Goal: Task Accomplishment & Management: Use online tool/utility

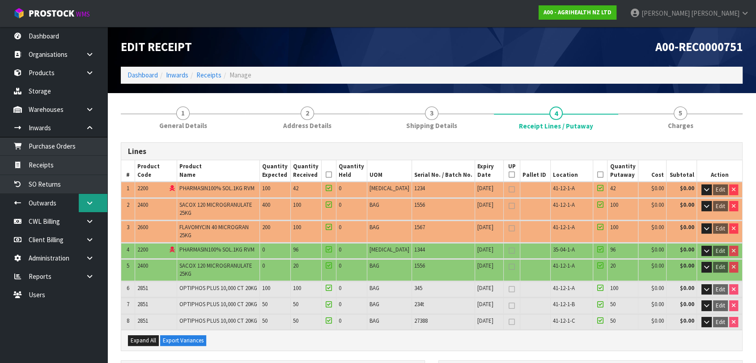
click at [89, 201] on icon at bounding box center [89, 202] width 8 height 7
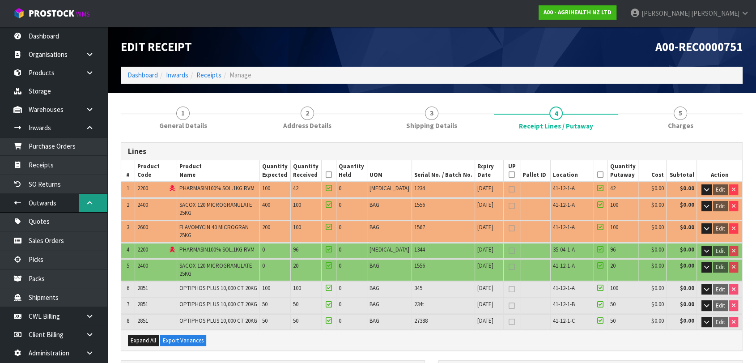
click at [89, 201] on icon at bounding box center [89, 202] width 8 height 7
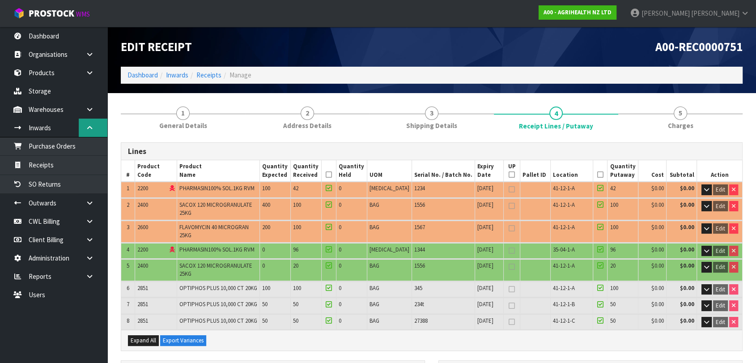
click at [93, 129] on icon at bounding box center [89, 127] width 8 height 7
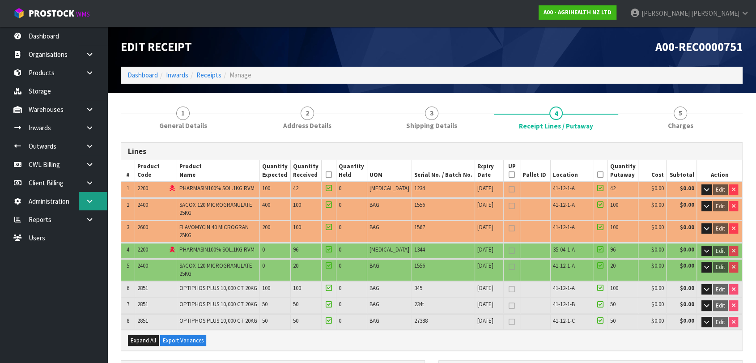
click at [87, 201] on icon at bounding box center [89, 201] width 8 height 7
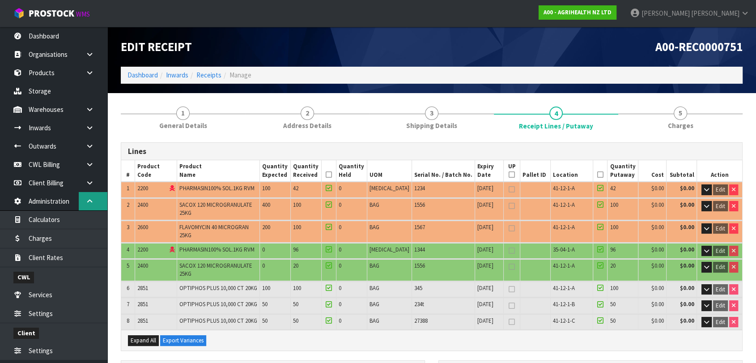
click at [87, 201] on icon at bounding box center [89, 201] width 8 height 7
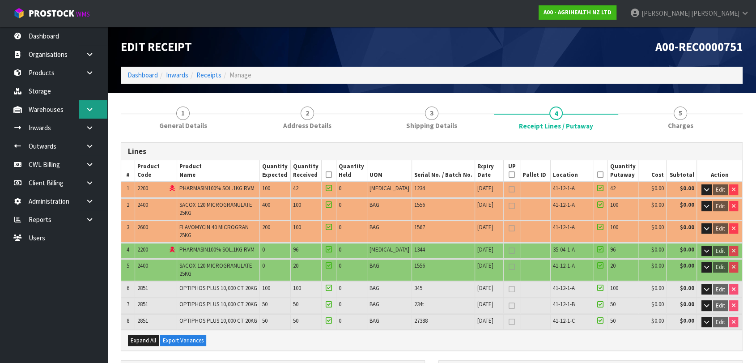
click at [88, 109] on icon at bounding box center [89, 109] width 8 height 7
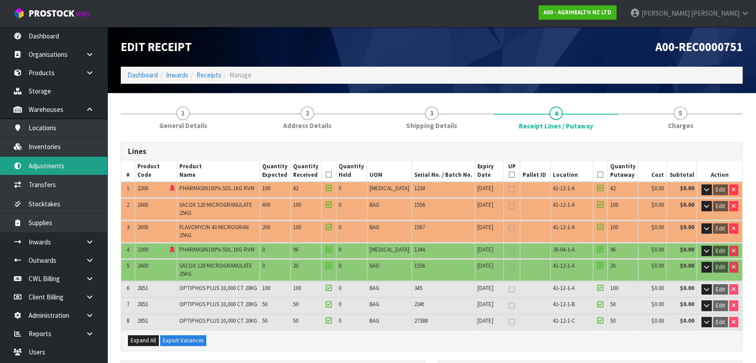
click at [61, 171] on link "Adjustments" at bounding box center [53, 165] width 107 height 18
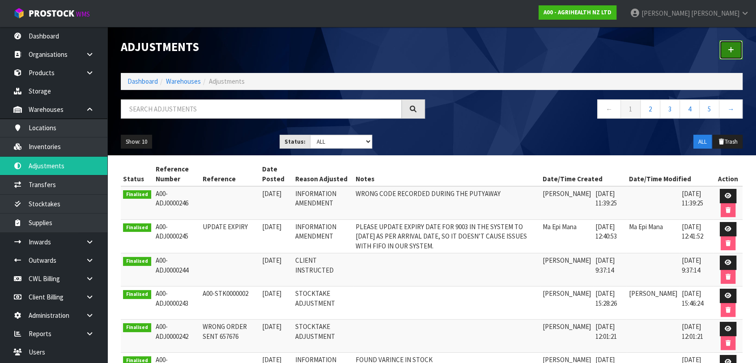
click at [731, 53] on icon at bounding box center [730, 49] width 6 height 7
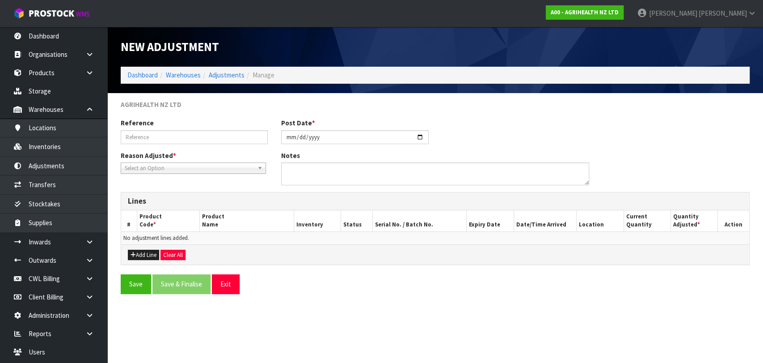
click at [195, 170] on span "Select an Option" at bounding box center [189, 168] width 129 height 11
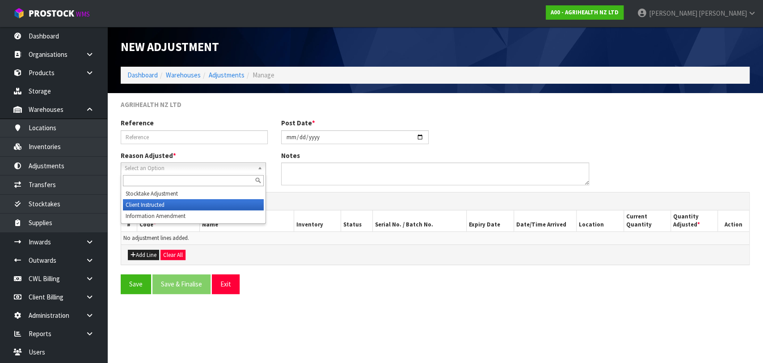
click at [178, 203] on li "Client Instructed" at bounding box center [193, 204] width 141 height 11
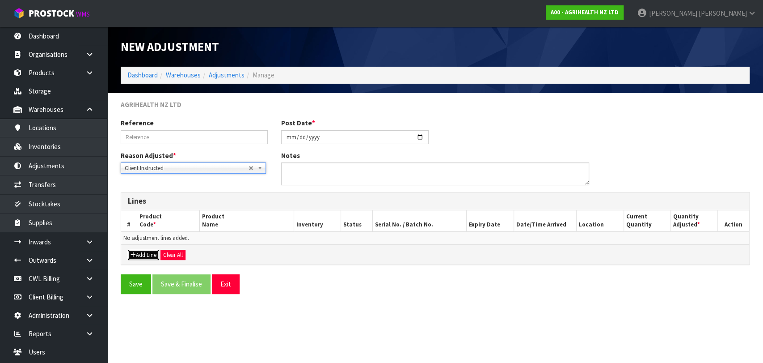
click at [152, 254] on button "Add Line" at bounding box center [143, 254] width 31 height 11
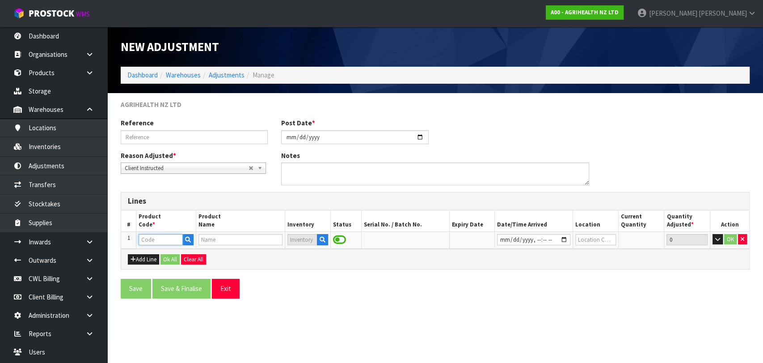
click at [153, 240] on input "text" at bounding box center [161, 239] width 44 height 11
paste input "5KSM60SPXADR"
type input "5KSM60SPXADR"
click at [348, 301] on div "Save Save & Finalise Exit" at bounding box center [435, 292] width 643 height 26
click at [188, 240] on icon "button" at bounding box center [188, 240] width 6 height 6
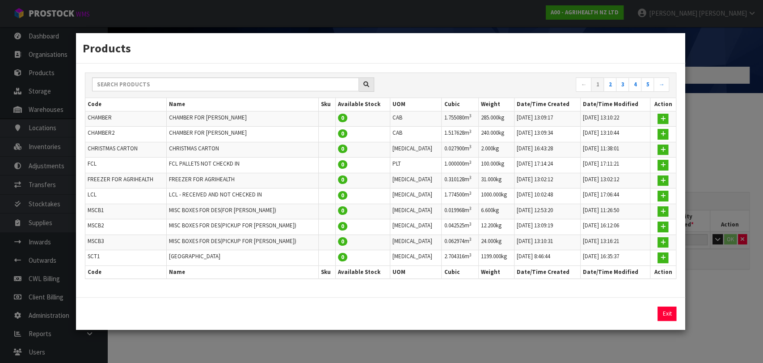
click at [728, 320] on div "Products ← 1 2 3 4 5 → Code Name Sku Available Stock UOM Cubic Weight Date/Time…" at bounding box center [381, 181] width 763 height 363
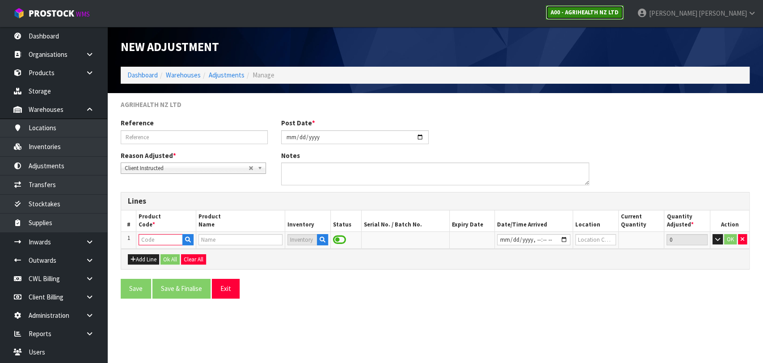
click at [619, 13] on strong "A00 - AGRIHEALTH NZ LTD" at bounding box center [585, 12] width 68 height 8
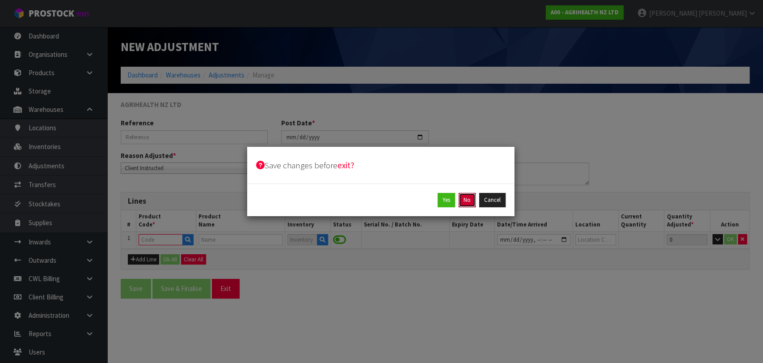
click at [468, 205] on button "No" at bounding box center [467, 200] width 17 height 14
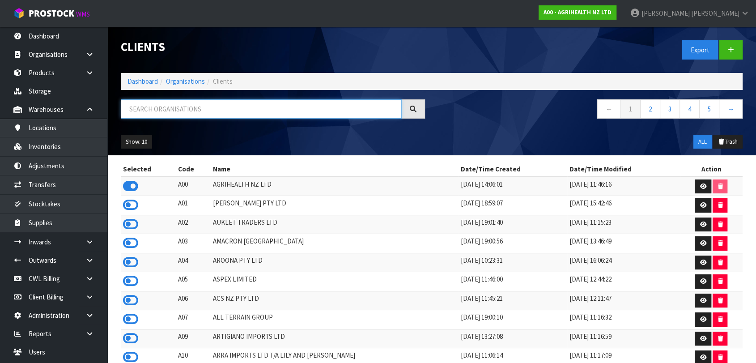
click at [156, 110] on input "text" at bounding box center [261, 108] width 281 height 19
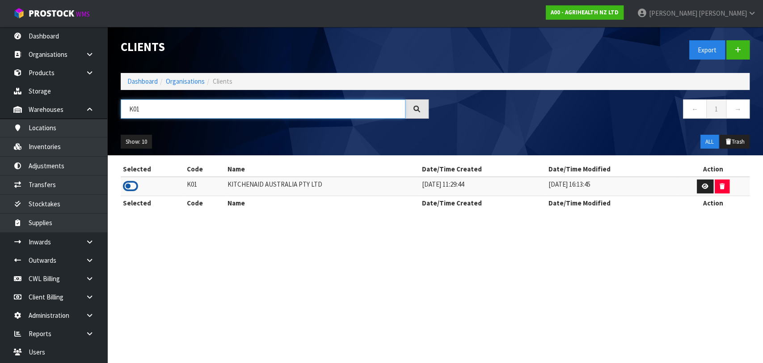
type input "K01"
click at [135, 187] on icon at bounding box center [130, 185] width 15 height 13
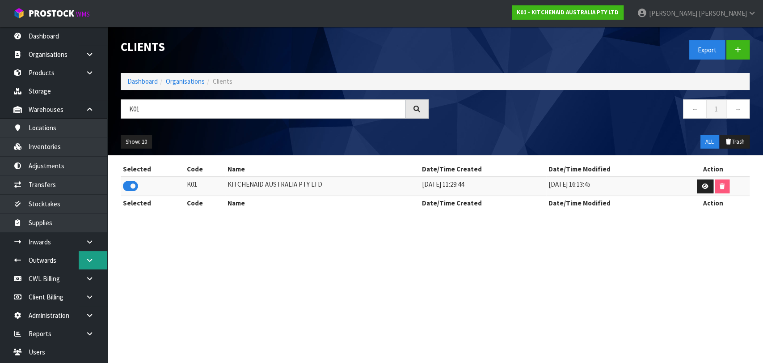
click at [92, 258] on icon at bounding box center [89, 260] width 8 height 7
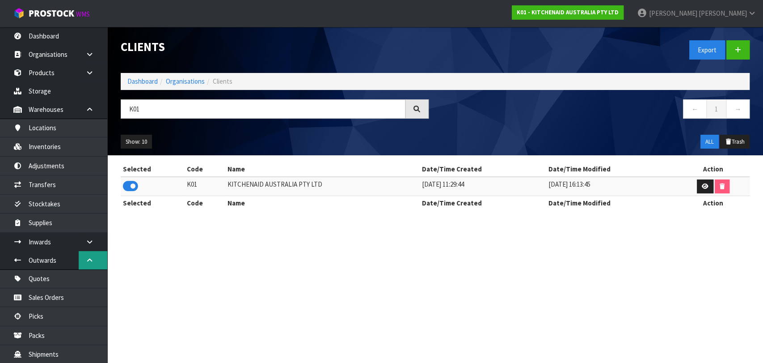
click at [91, 258] on icon at bounding box center [89, 260] width 8 height 7
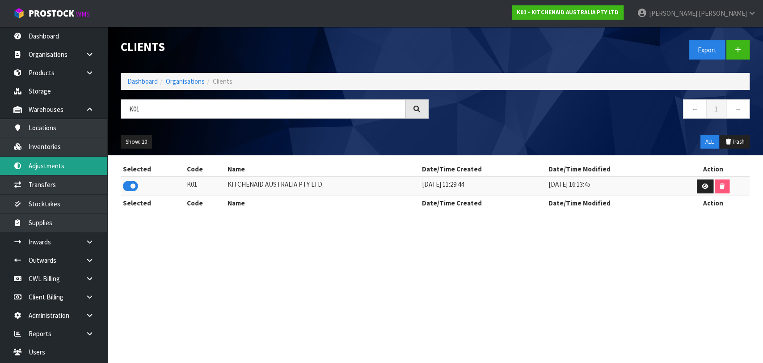
click at [75, 169] on link "Adjustments" at bounding box center [53, 165] width 107 height 18
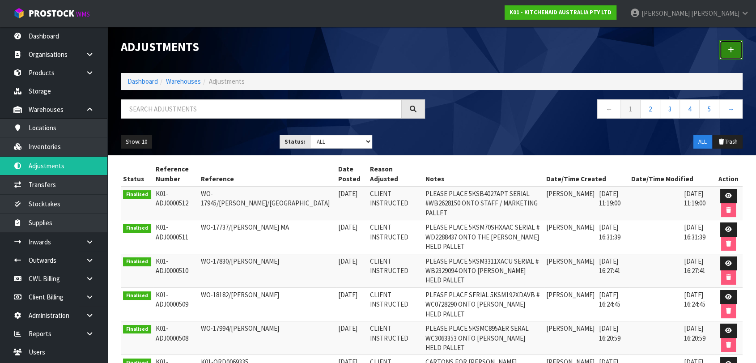
click at [730, 51] on icon at bounding box center [730, 49] width 6 height 7
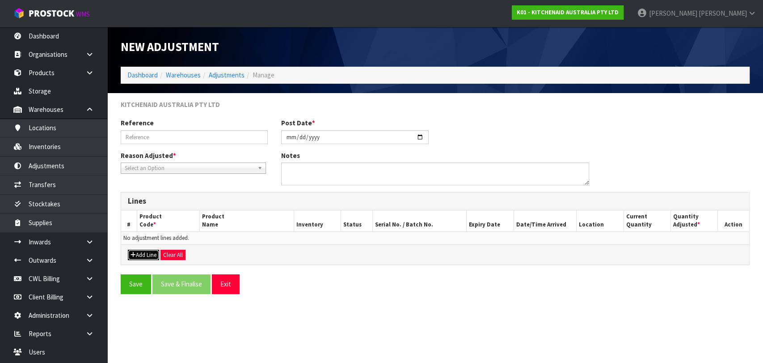
click at [138, 254] on button "Add Line" at bounding box center [143, 254] width 31 height 11
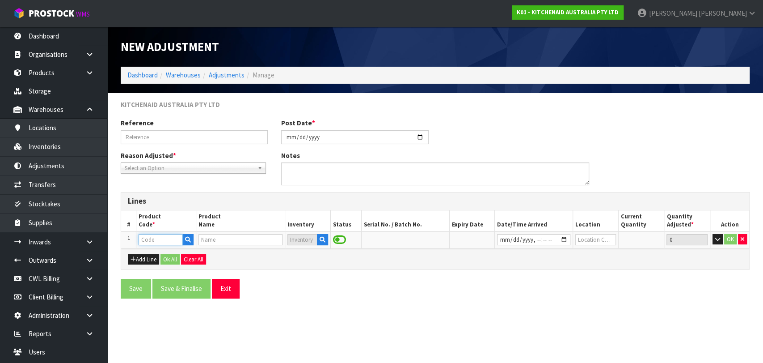
click at [151, 240] on input "text" at bounding box center [161, 239] width 44 height 11
paste input "5KSM60SPXADR"
type input "5KSM60SPXADR"
type input "KSM60 DRIED [PERSON_NAME] MIXER"
type input "5KSM60SPXADR"
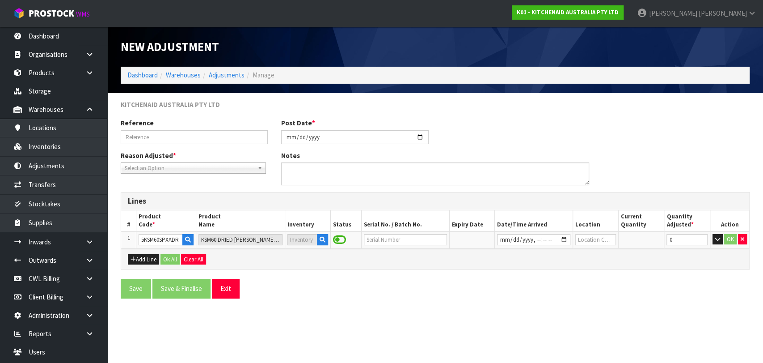
click at [347, 276] on form "KITCHENAID AUSTRALIA PTY LTD Reference Post Date * [DATE] Reason Adjusted * Sto…" at bounding box center [435, 202] width 629 height 205
click at [341, 239] on span at bounding box center [339, 240] width 13 height 12
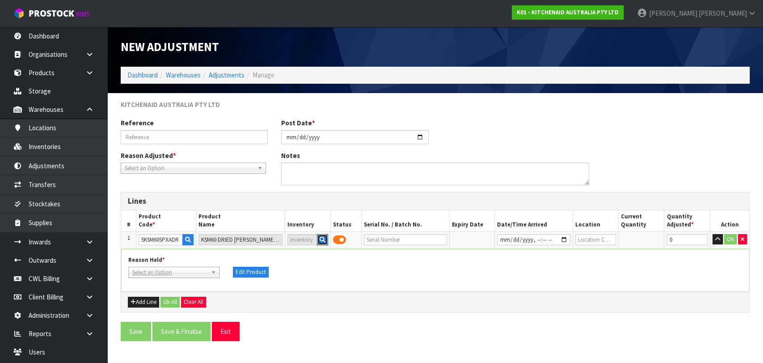
click at [323, 238] on icon "button" at bounding box center [323, 240] width 6 height 6
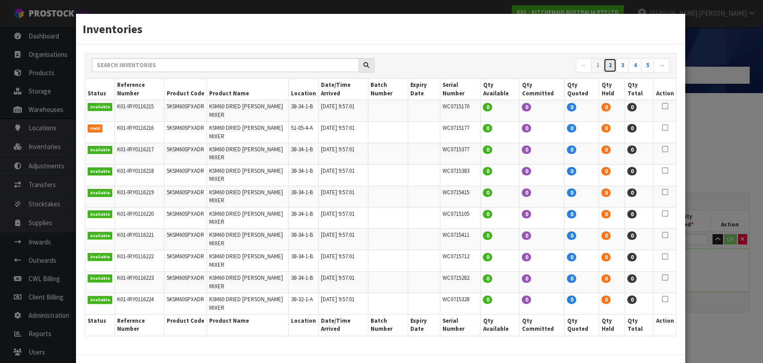
click at [613, 72] on link "2" at bounding box center [610, 65] width 13 height 14
click at [621, 72] on link "3" at bounding box center [622, 65] width 13 height 14
click at [637, 72] on link "4" at bounding box center [635, 65] width 13 height 14
click at [648, 72] on link "5" at bounding box center [647, 65] width 13 height 14
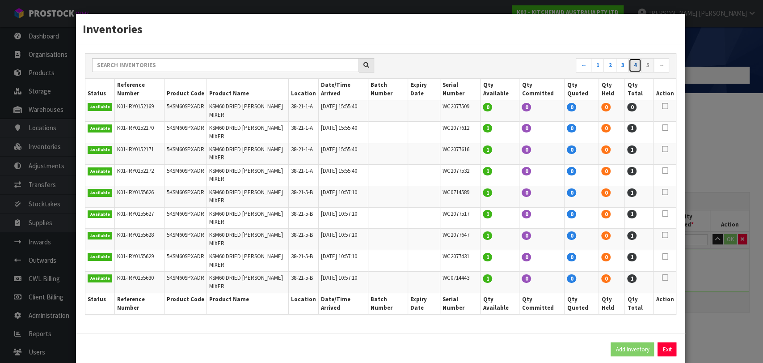
click at [635, 72] on link "4" at bounding box center [635, 65] width 13 height 14
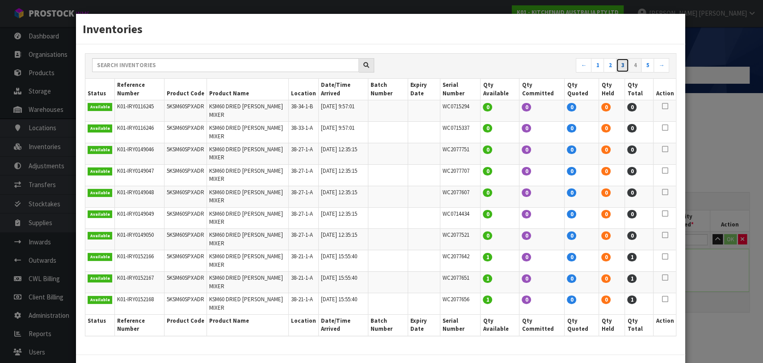
click at [622, 72] on link "3" at bounding box center [622, 65] width 13 height 14
click at [610, 72] on link "2" at bounding box center [610, 65] width 13 height 14
click at [598, 72] on link "1" at bounding box center [597, 65] width 13 height 14
click at [664, 106] on icon at bounding box center [665, 106] width 6 height 0
click at [664, 128] on icon at bounding box center [665, 127] width 6 height 0
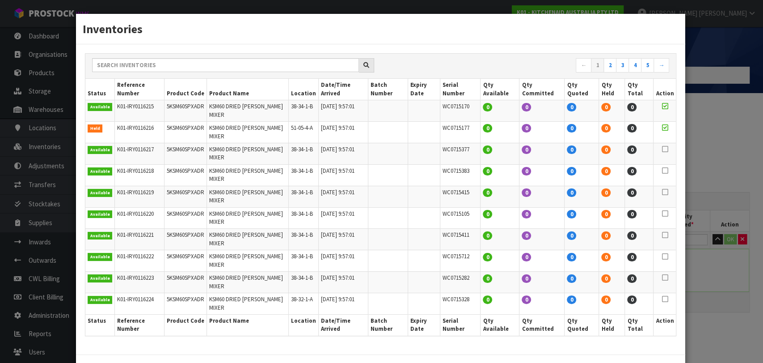
drag, startPoint x: 656, startPoint y: 162, endPoint x: 664, endPoint y: 155, distance: 11.1
click at [659, 158] on tbody "Available K01-IRY0116215 5KSM60SPXADR KSM60 DRIED [PERSON_NAME] MIXER 38-34-1-B…" at bounding box center [380, 207] width 591 height 214
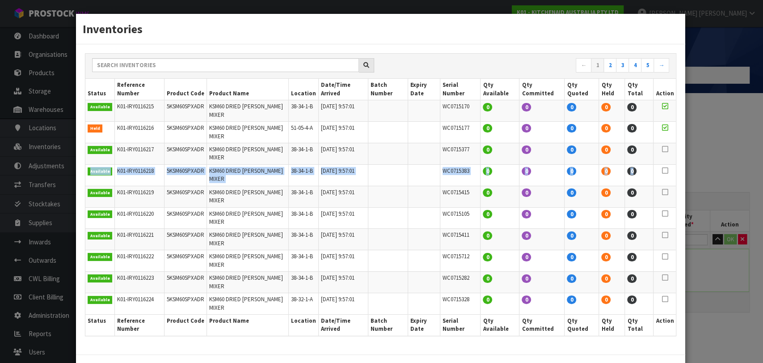
click at [666, 149] on icon at bounding box center [665, 149] width 6 height 0
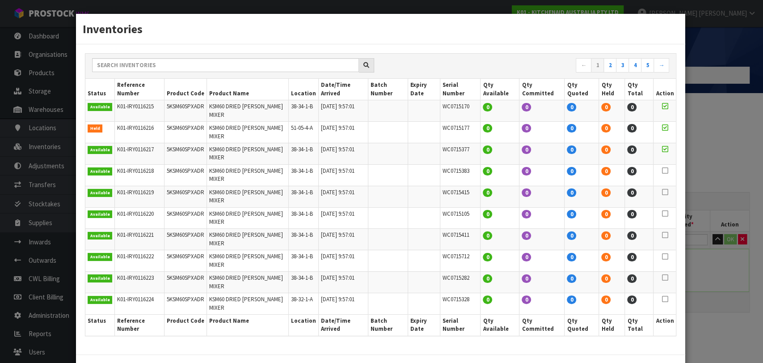
click at [668, 170] on span at bounding box center [665, 171] width 6 height 8
click at [665, 192] on icon at bounding box center [665, 192] width 6 height 0
click at [668, 213] on icon at bounding box center [665, 213] width 6 height 0
click at [665, 235] on icon at bounding box center [665, 235] width 6 height 0
click at [665, 256] on icon at bounding box center [665, 256] width 6 height 0
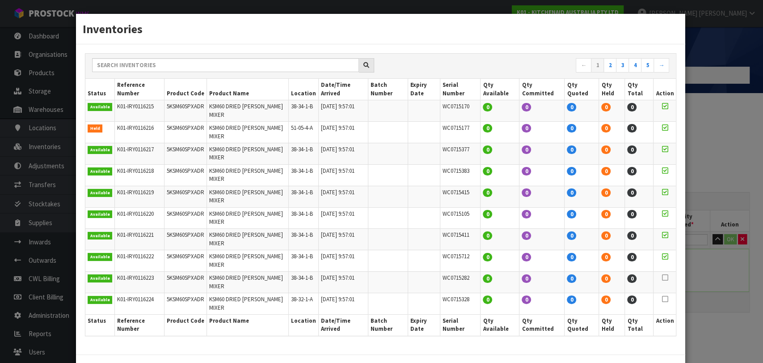
click at [666, 277] on icon at bounding box center [665, 277] width 6 height 0
drag, startPoint x: 665, startPoint y: 249, endPoint x: 676, endPoint y: 304, distance: 56.1
click at [666, 257] on table "Status Reference Number Product Code Product Name Location Date/Time Arrived Ba…" at bounding box center [380, 207] width 591 height 257
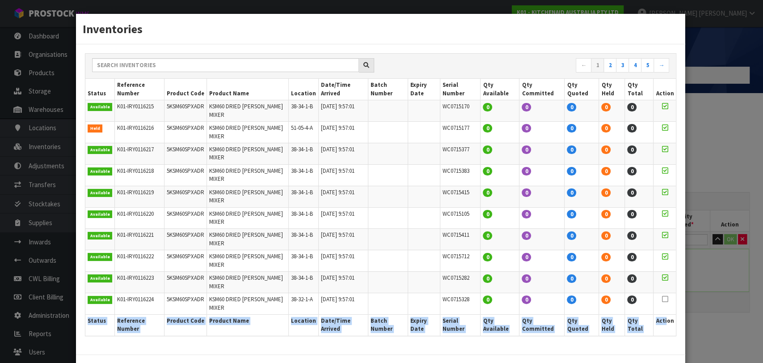
click at [664, 299] on icon at bounding box center [665, 299] width 6 height 0
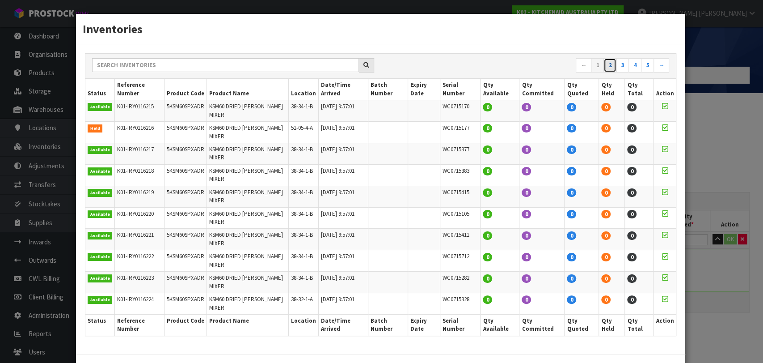
click at [611, 72] on link "2" at bounding box center [610, 65] width 13 height 14
click at [664, 106] on icon at bounding box center [665, 106] width 6 height 0
click at [670, 122] on td at bounding box center [665, 110] width 23 height 21
click at [665, 106] on icon at bounding box center [665, 106] width 6 height 0
click at [598, 72] on link "1" at bounding box center [597, 65] width 13 height 14
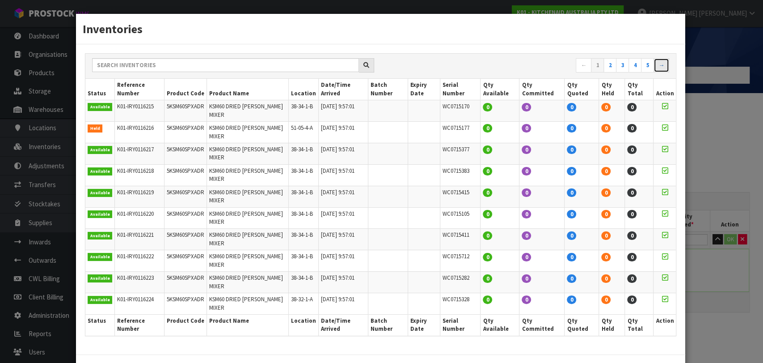
click at [664, 72] on link "→" at bounding box center [662, 65] width 16 height 14
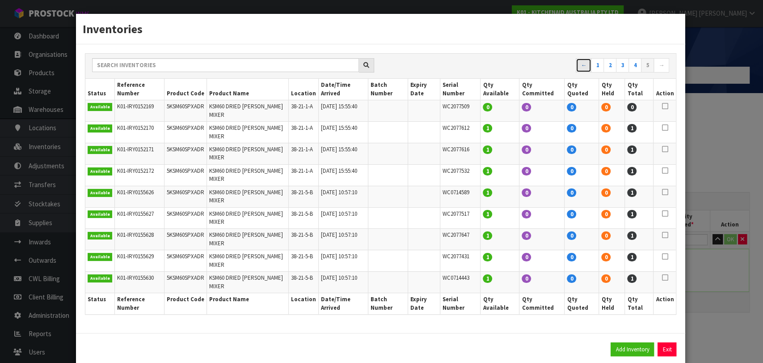
click at [583, 72] on link "←" at bounding box center [584, 65] width 16 height 14
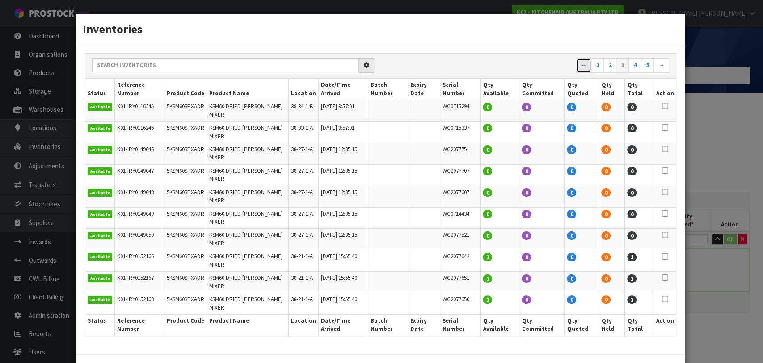
click at [583, 72] on link "←" at bounding box center [584, 65] width 16 height 14
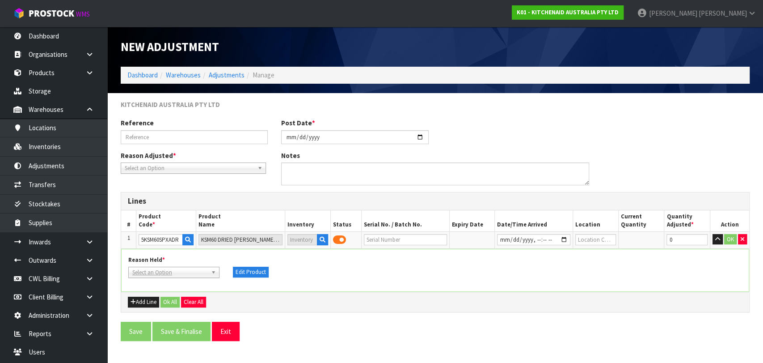
click at [444, 283] on div "Reason Held * Bang BAU Bulk Goods Damaged Expired Stock Faulty Loose Stock Miss…" at bounding box center [435, 270] width 627 height 28
click at [444, 281] on div "Reason Held * Bang BAU Bulk Goods Damaged Expired Stock Faulty Loose Stock Miss…" at bounding box center [435, 270] width 627 height 28
click at [338, 241] on span at bounding box center [339, 240] width 13 height 12
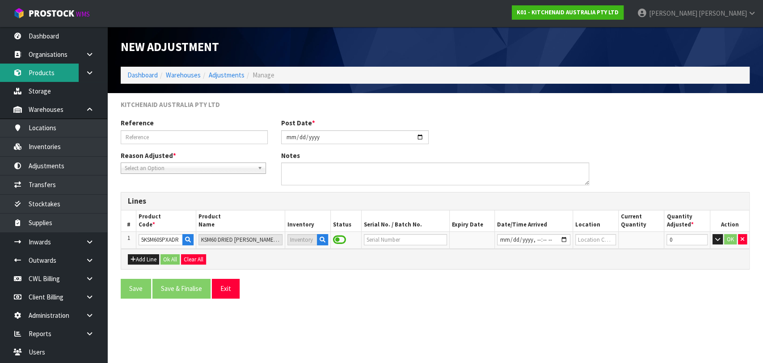
click at [46, 71] on link "Products" at bounding box center [53, 72] width 107 height 18
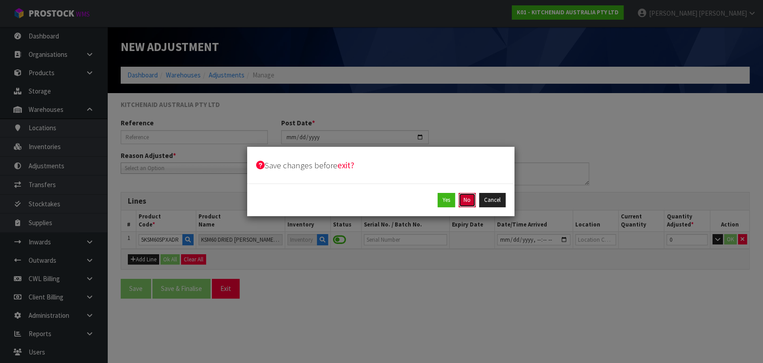
click at [469, 203] on button "No" at bounding box center [467, 200] width 17 height 14
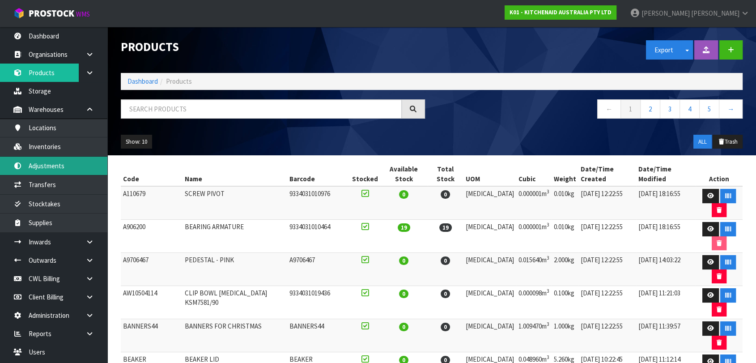
click at [63, 168] on link "Adjustments" at bounding box center [53, 165] width 107 height 18
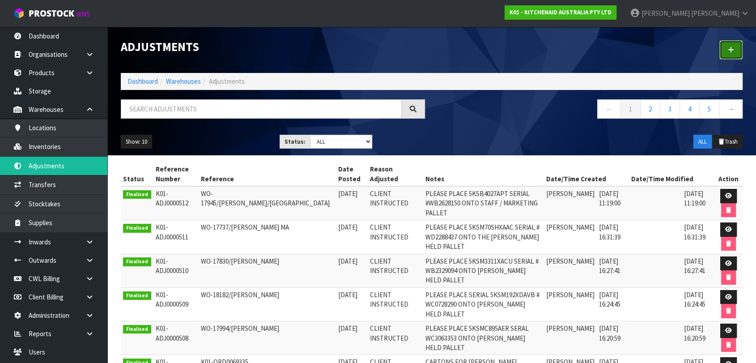
click at [731, 49] on icon at bounding box center [730, 49] width 6 height 7
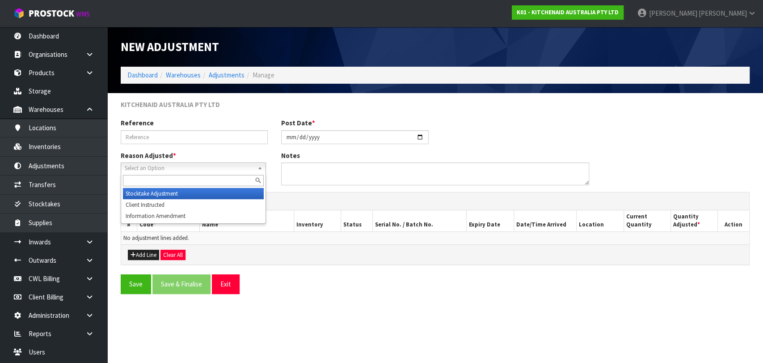
click at [179, 168] on span "Select an Option" at bounding box center [189, 168] width 129 height 11
click at [171, 194] on li "Stocktake Adjustment" at bounding box center [193, 193] width 141 height 11
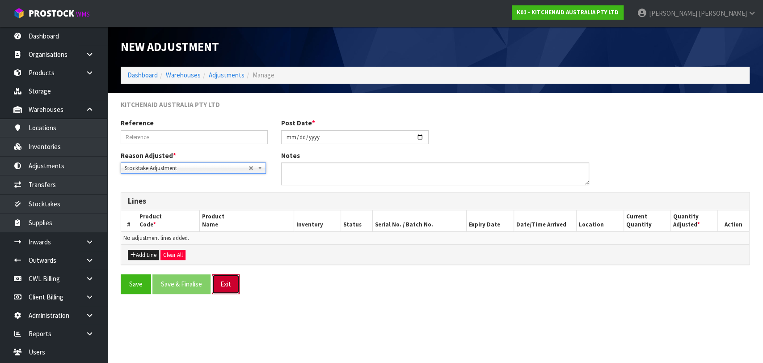
click at [230, 283] on button "Exit" at bounding box center [226, 283] width 28 height 19
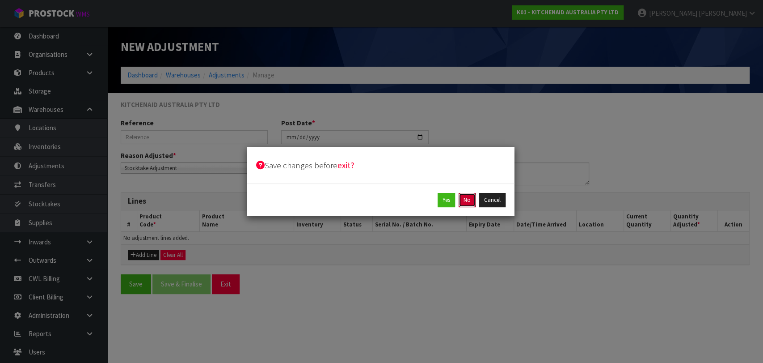
drag, startPoint x: 471, startPoint y: 200, endPoint x: 471, endPoint y: 182, distance: 18.3
click at [470, 195] on button "No" at bounding box center [467, 200] width 17 height 14
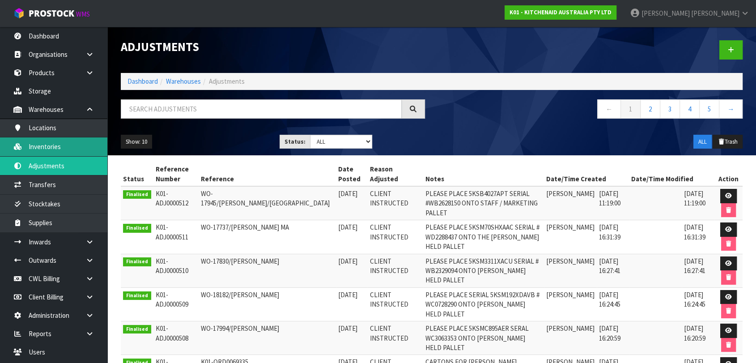
click at [53, 144] on link "Inventories" at bounding box center [53, 146] width 107 height 18
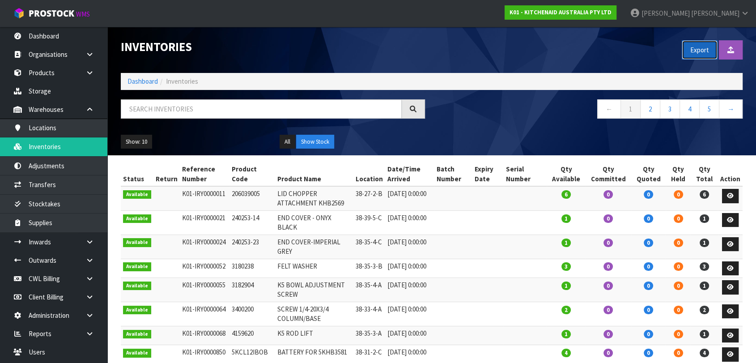
click at [701, 51] on button "Export" at bounding box center [699, 49] width 36 height 19
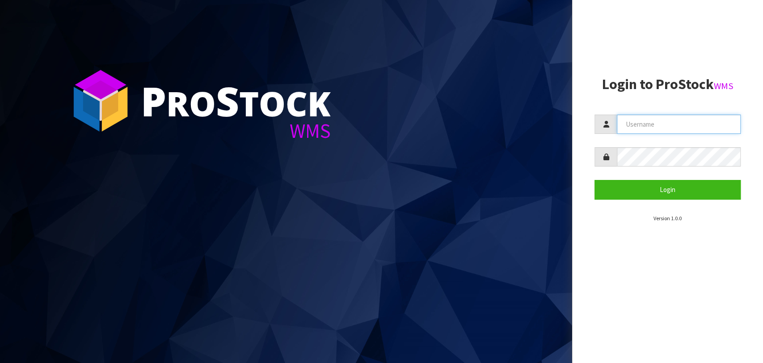
click at [646, 121] on input "text" at bounding box center [679, 123] width 124 height 19
type input "[PERSON_NAME][EMAIL_ADDRESS][DOMAIN_NAME]"
click at [595, 180] on button "Login" at bounding box center [668, 189] width 146 height 19
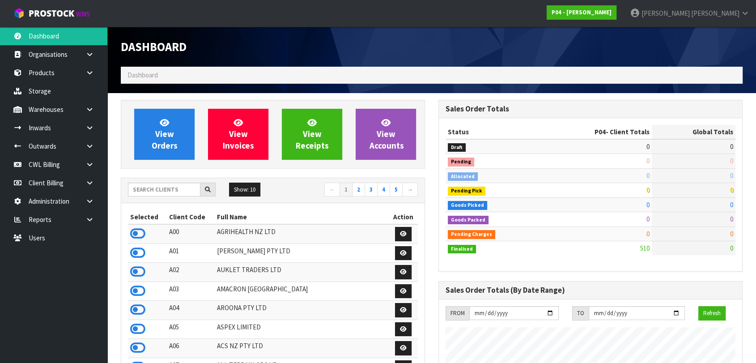
scroll to position [546, 317]
click at [171, 186] on input "text" at bounding box center [164, 189] width 72 height 14
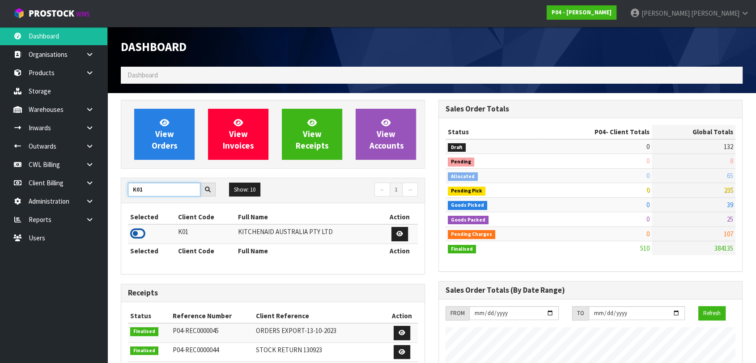
type input "K01"
click at [137, 234] on icon at bounding box center [137, 233] width 15 height 13
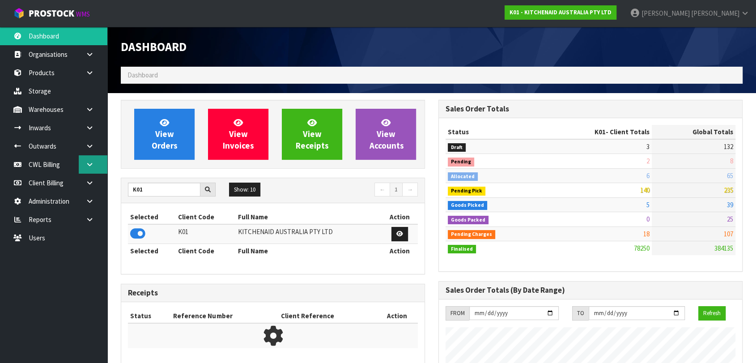
scroll to position [676, 317]
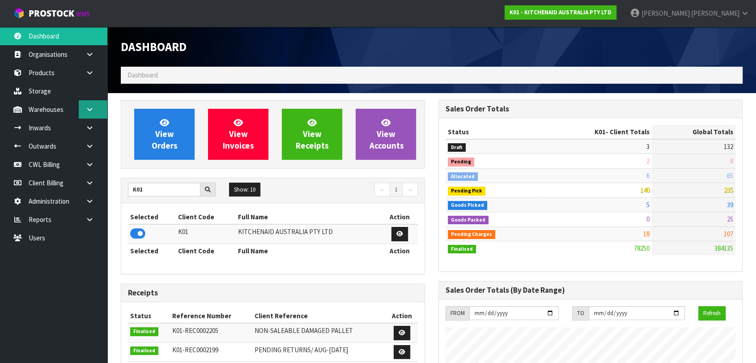
click at [91, 111] on icon at bounding box center [89, 109] width 8 height 7
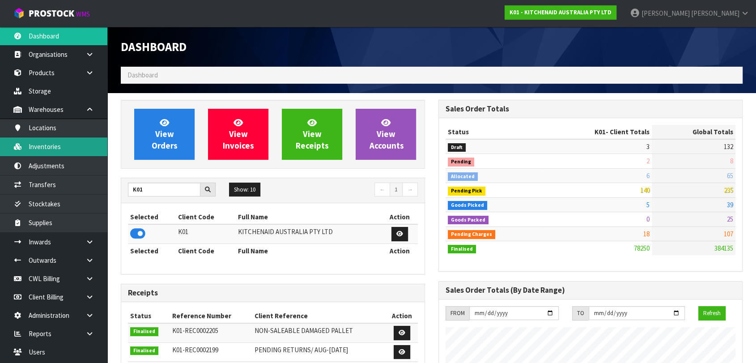
click at [54, 151] on link "Inventories" at bounding box center [53, 146] width 107 height 18
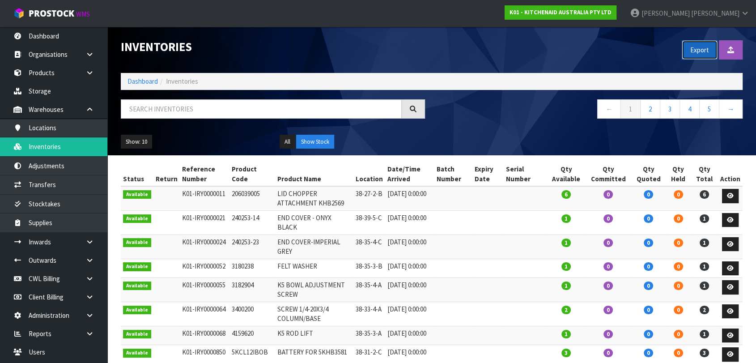
click at [704, 47] on button "Export" at bounding box center [699, 49] width 36 height 19
